Goal: Task Accomplishment & Management: Manage account settings

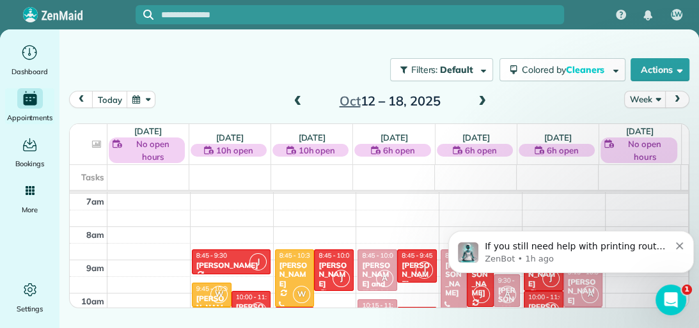
scroll to position [1, 0]
click at [297, 97] on span at bounding box center [298, 102] width 14 height 12
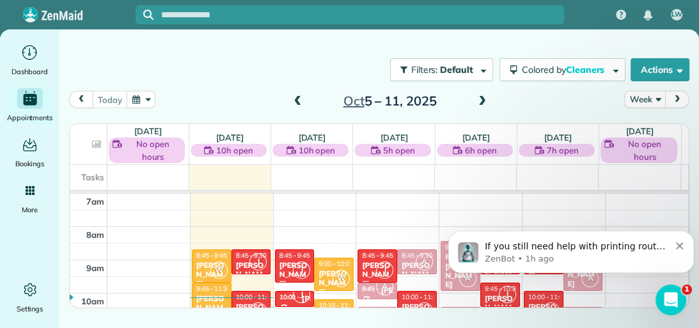
click at [251, 129] on th "[DATE] 10h open $0.00 7.5 Man Hours 7 Appointments 0% Paid All Assigned" at bounding box center [230, 144] width 82 height 41
click at [210, 285] on span "9:45 - 11:30" at bounding box center [213, 289] width 35 height 8
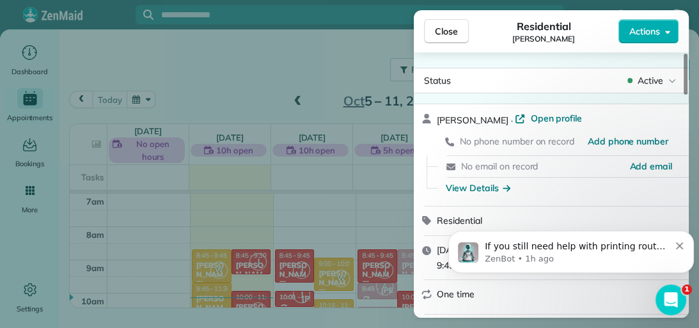
click at [683, 246] on button "Dismiss notification" at bounding box center [680, 244] width 8 height 10
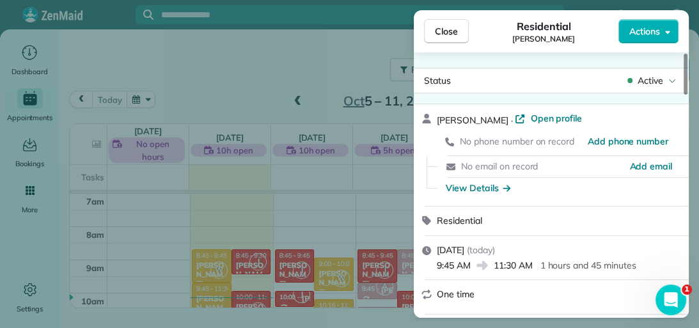
click at [676, 299] on icon "Open Intercom Messenger" at bounding box center [671, 300] width 21 height 21
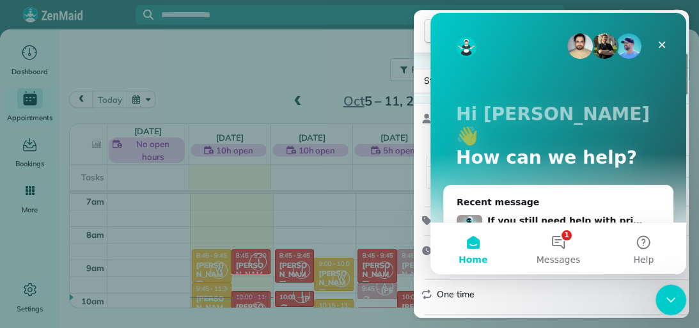
click at [569, 246] on button "1 Messages" at bounding box center [557, 248] width 85 height 51
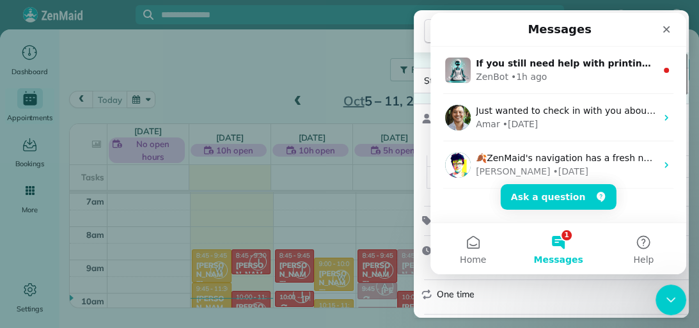
click at [661, 65] on icon "Intercom messenger" at bounding box center [666, 70] width 10 height 10
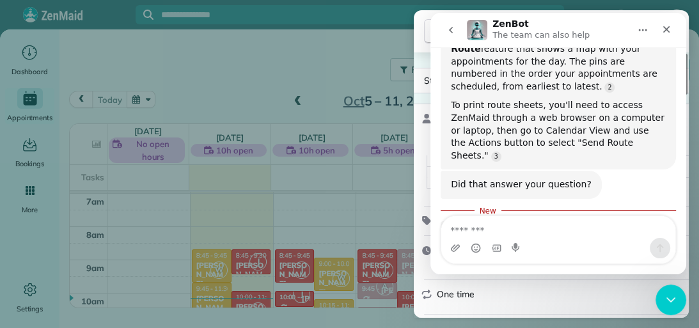
scroll to position [1108, 0]
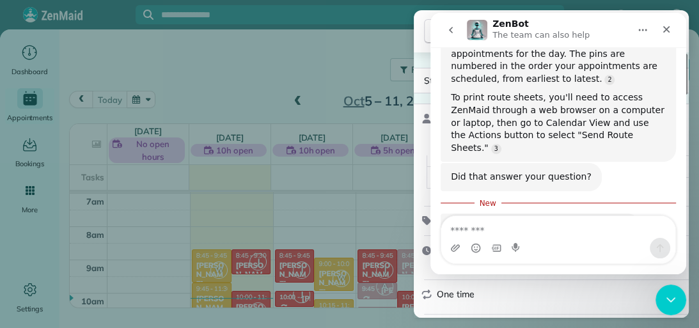
click at [667, 31] on icon "Close" at bounding box center [666, 29] width 10 height 10
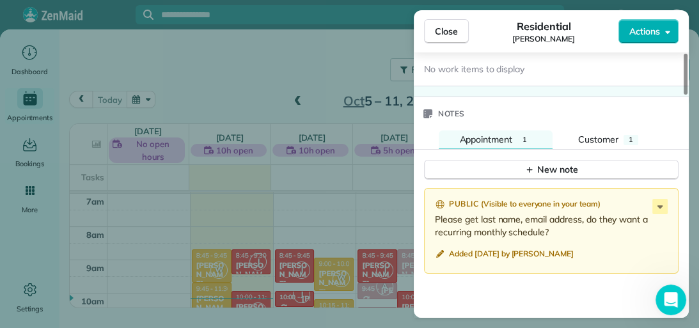
scroll to position [1160, 0]
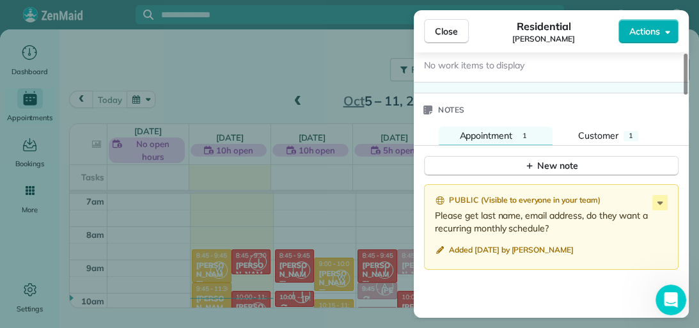
drag, startPoint x: 684, startPoint y: 91, endPoint x: 695, endPoint y: 271, distance: 180.0
click at [688, 95] on div at bounding box center [686, 74] width 4 height 41
click at [609, 130] on span "Customer" at bounding box center [598, 136] width 40 height 12
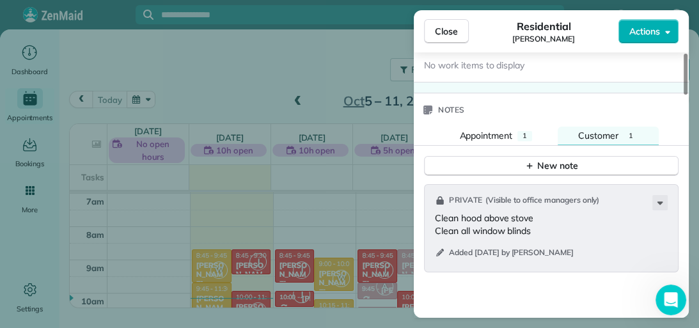
click at [508, 132] on span "Appointment" at bounding box center [485, 136] width 53 height 12
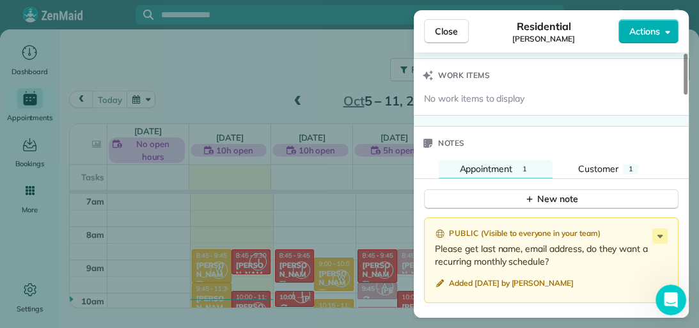
scroll to position [1151, 0]
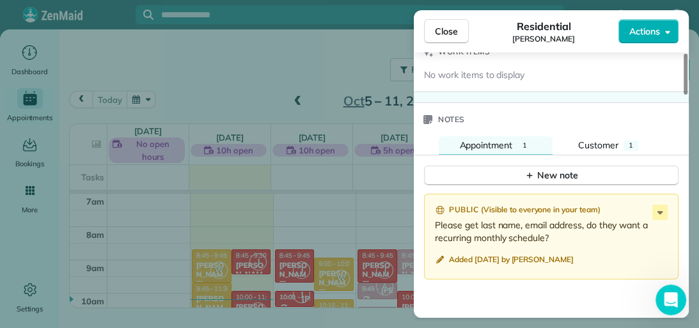
click at [684, 95] on div at bounding box center [686, 74] width 4 height 41
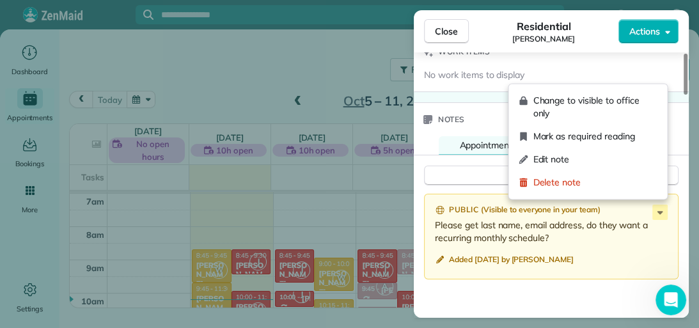
click at [662, 205] on icon at bounding box center [659, 212] width 15 height 15
click at [462, 155] on div "New note" at bounding box center [551, 170] width 275 height 31
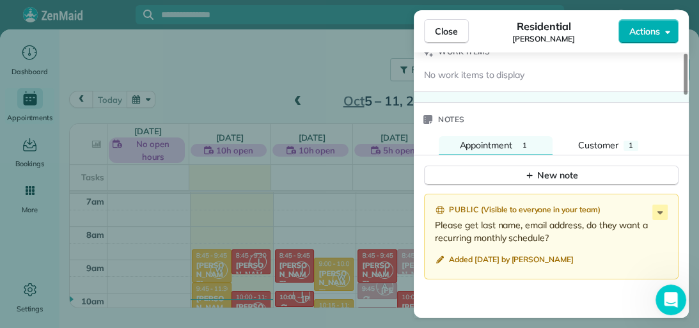
click at [593, 139] on span "Customer" at bounding box center [598, 145] width 40 height 12
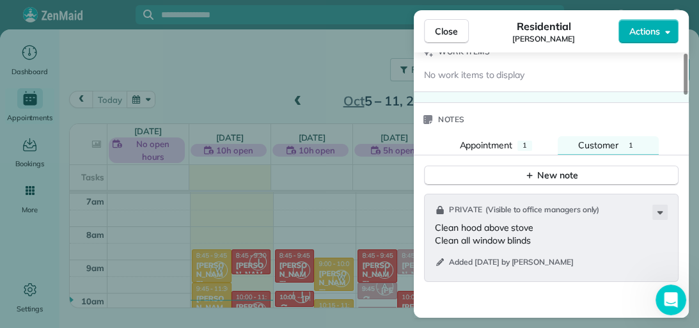
click at [448, 29] on span "Close" at bounding box center [446, 31] width 23 height 13
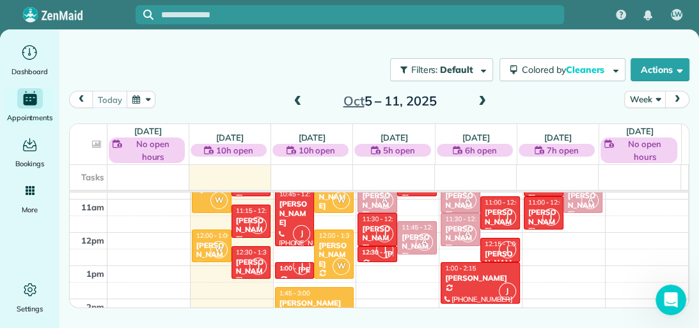
scroll to position [368, 0]
